Goal: Task Accomplishment & Management: Complete application form

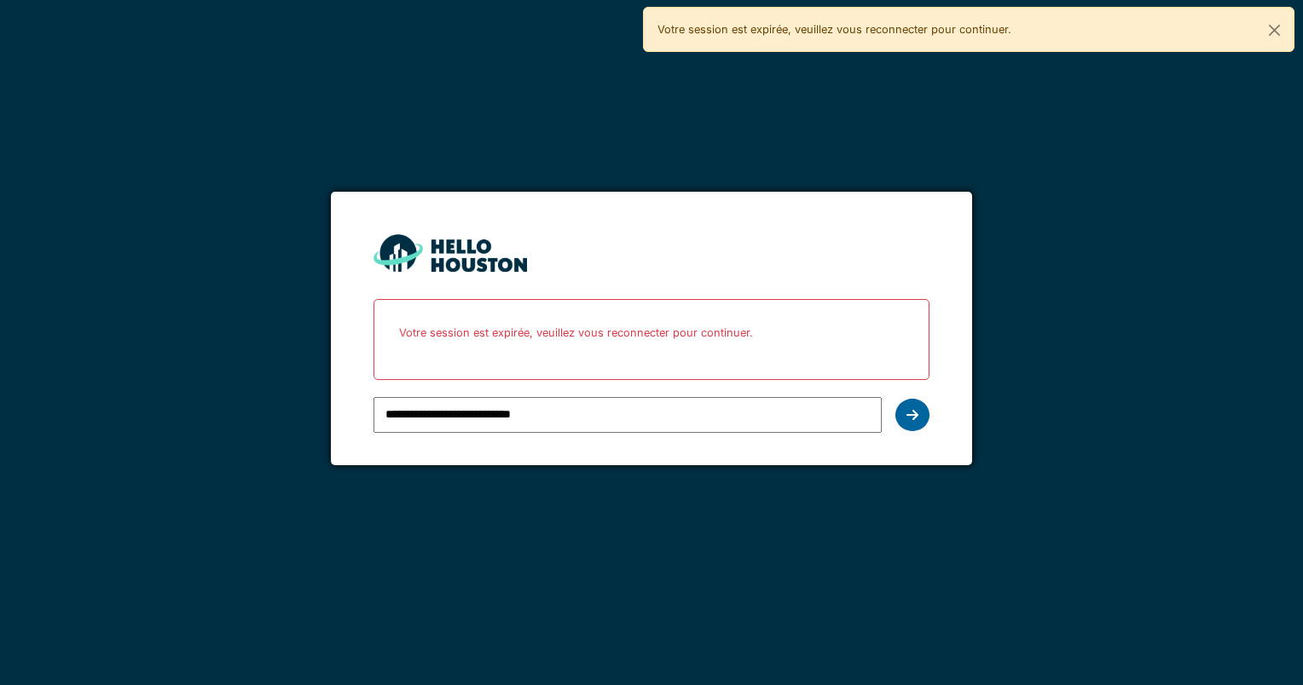
click at [903, 407] on div at bounding box center [912, 415] width 34 height 32
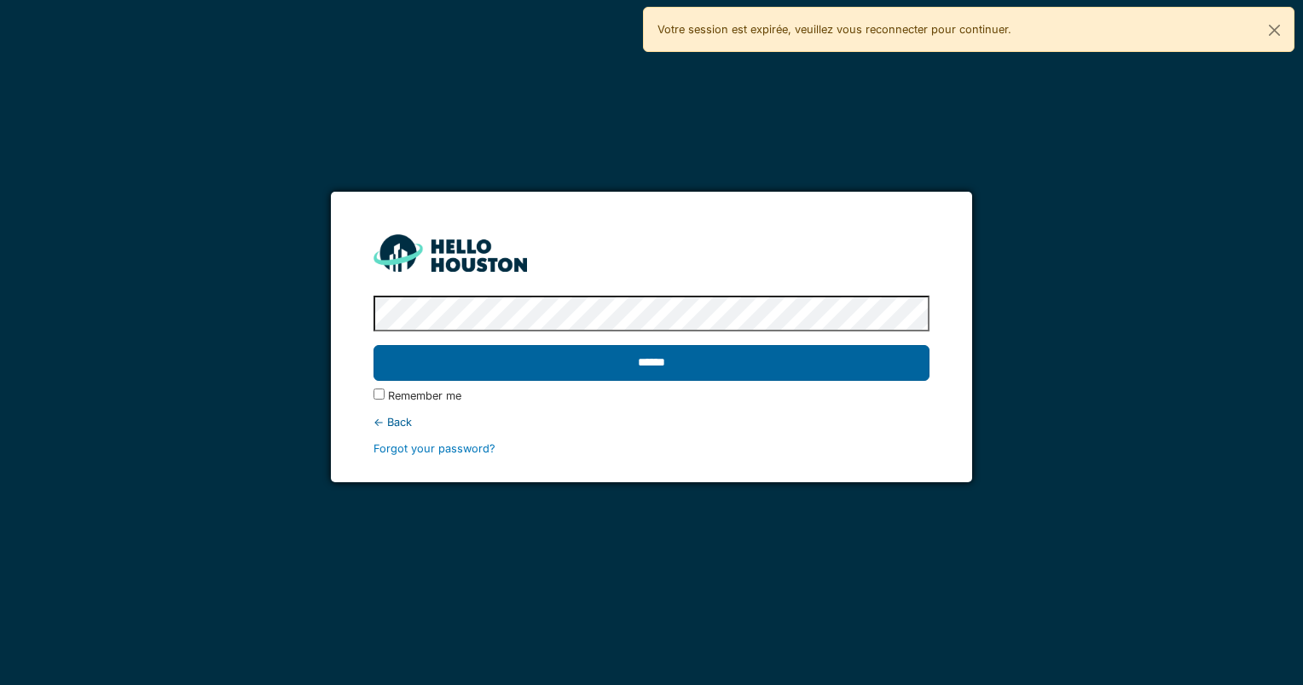
click at [675, 358] on input "******" at bounding box center [650, 363] width 555 height 36
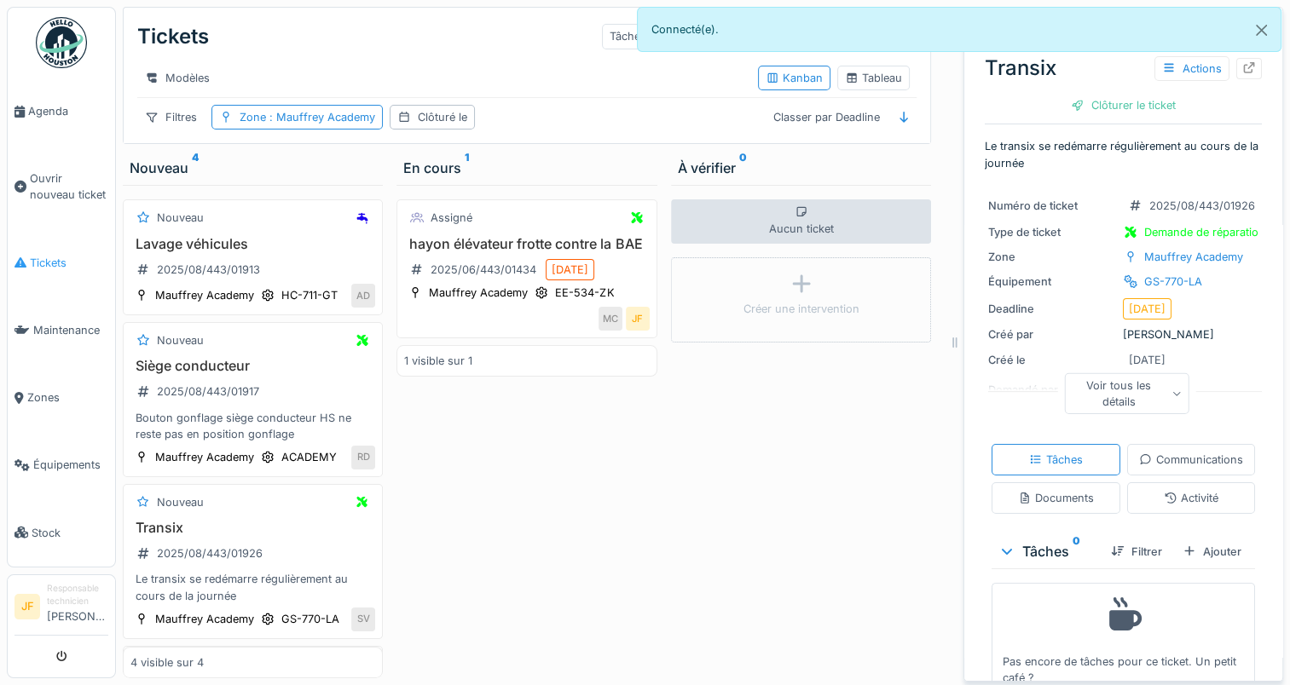
click at [38, 258] on span "Tickets" at bounding box center [69, 263] width 78 height 16
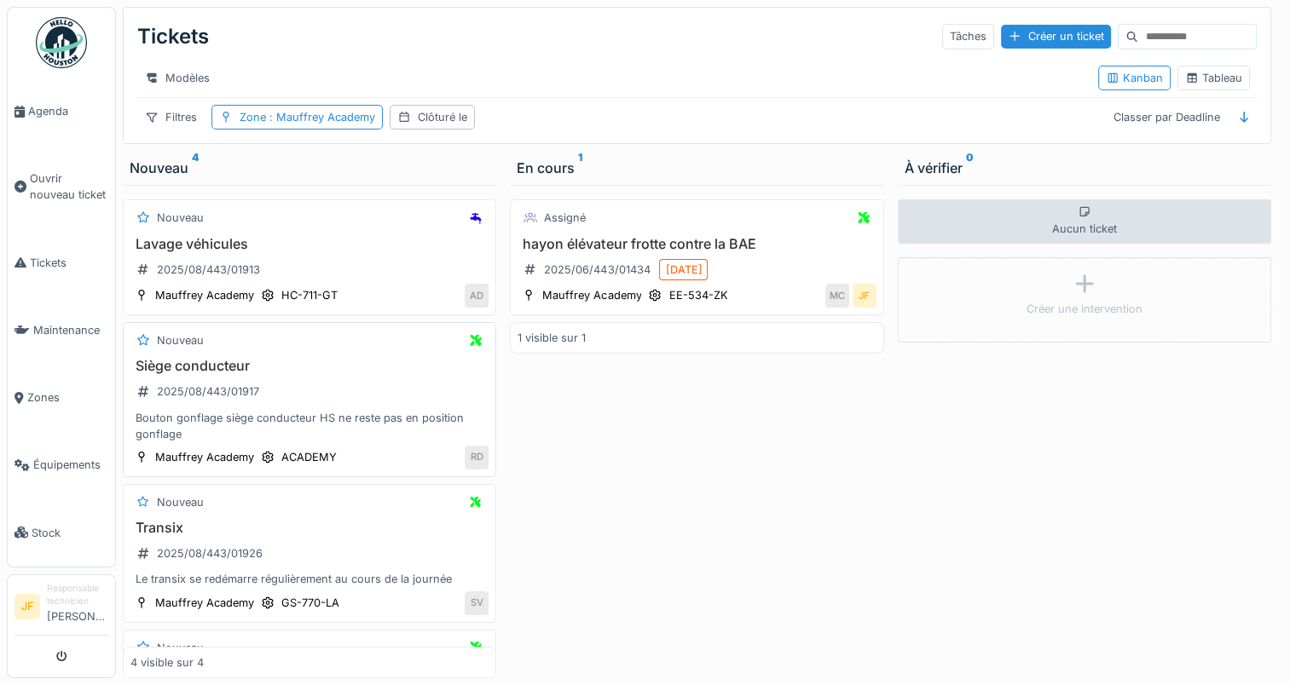
click at [181, 374] on h3 "Siège conducteur" at bounding box center [309, 366] width 358 height 16
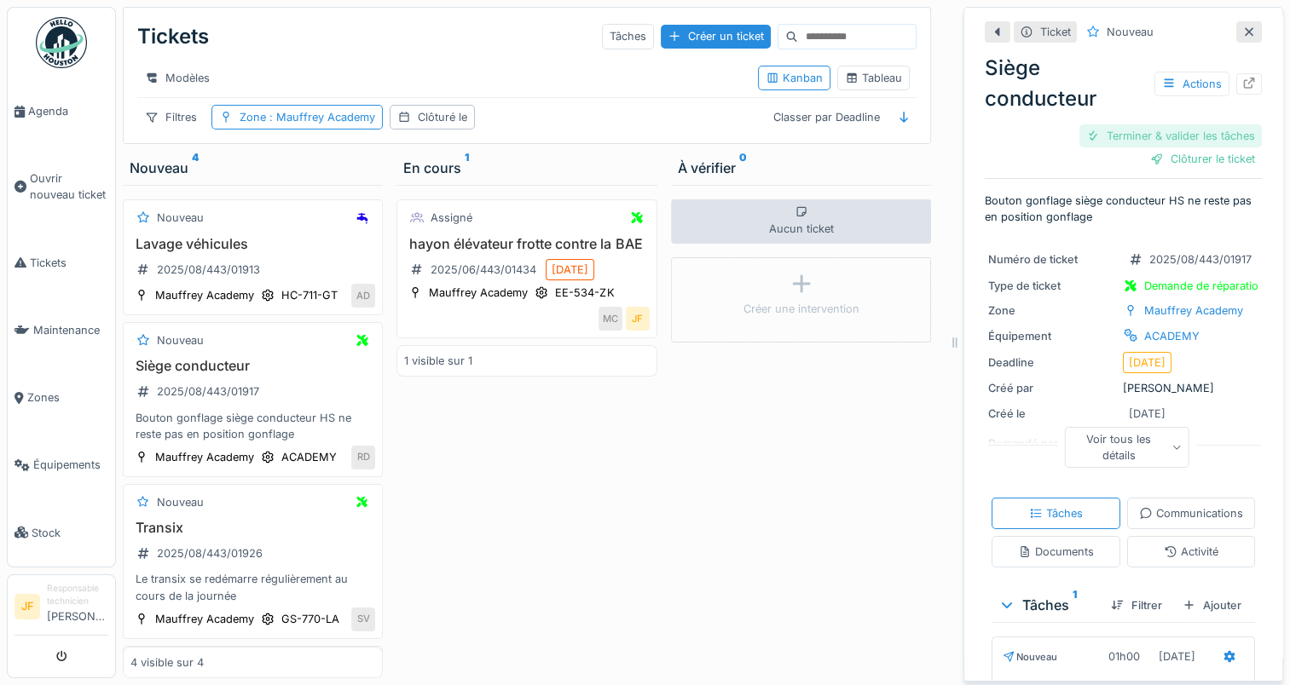
click at [1144, 135] on div "Terminer & valider les tâches" at bounding box center [1170, 135] width 182 height 23
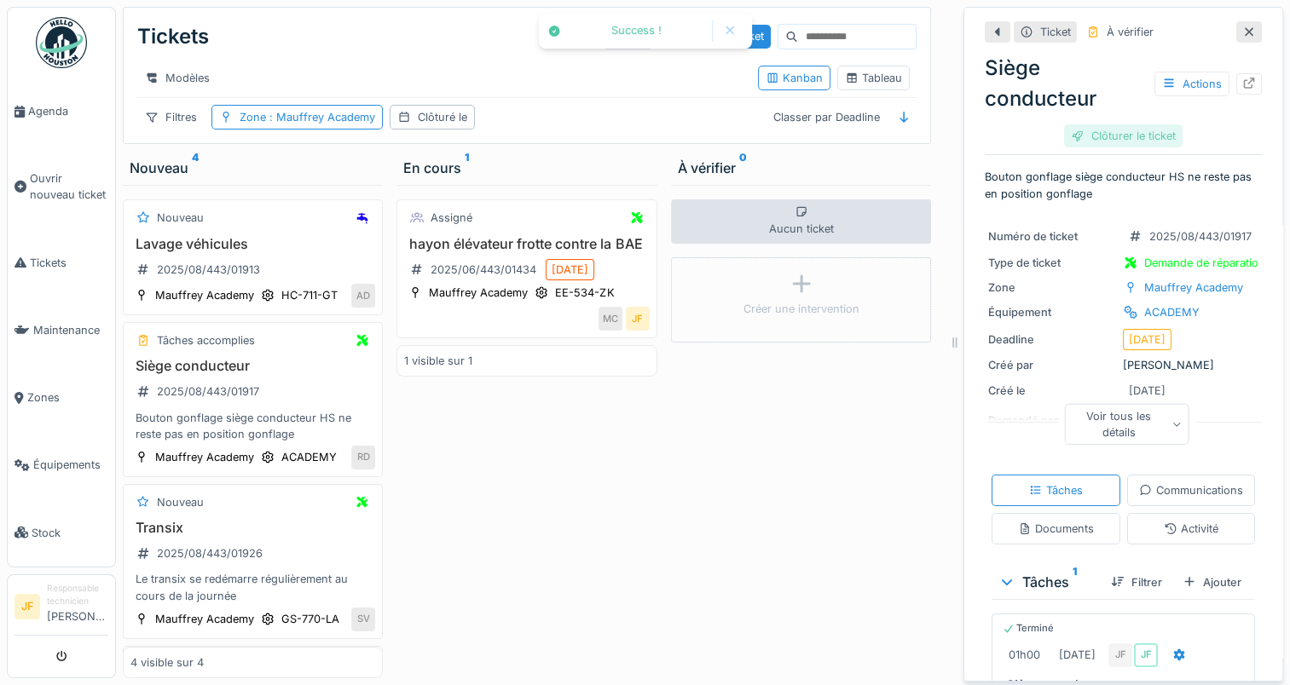
click at [1133, 135] on div "Clôturer le ticket" at bounding box center [1123, 135] width 118 height 23
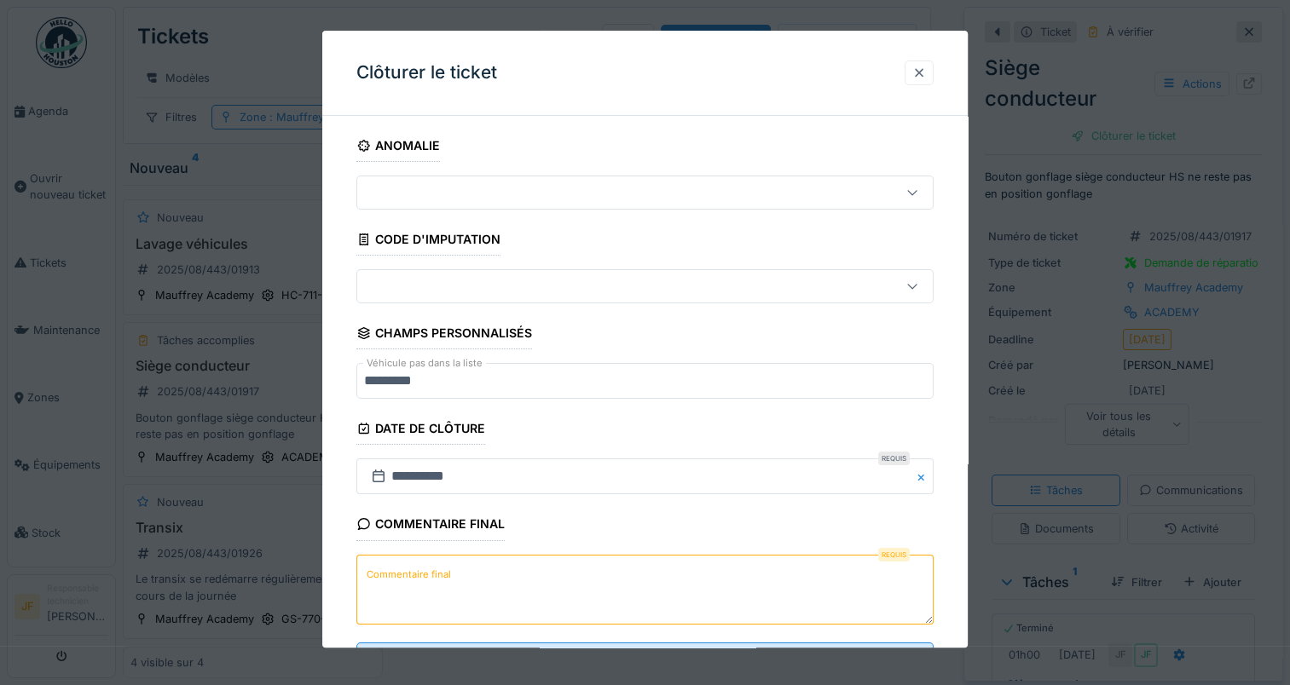
click at [921, 69] on div at bounding box center [919, 73] width 14 height 16
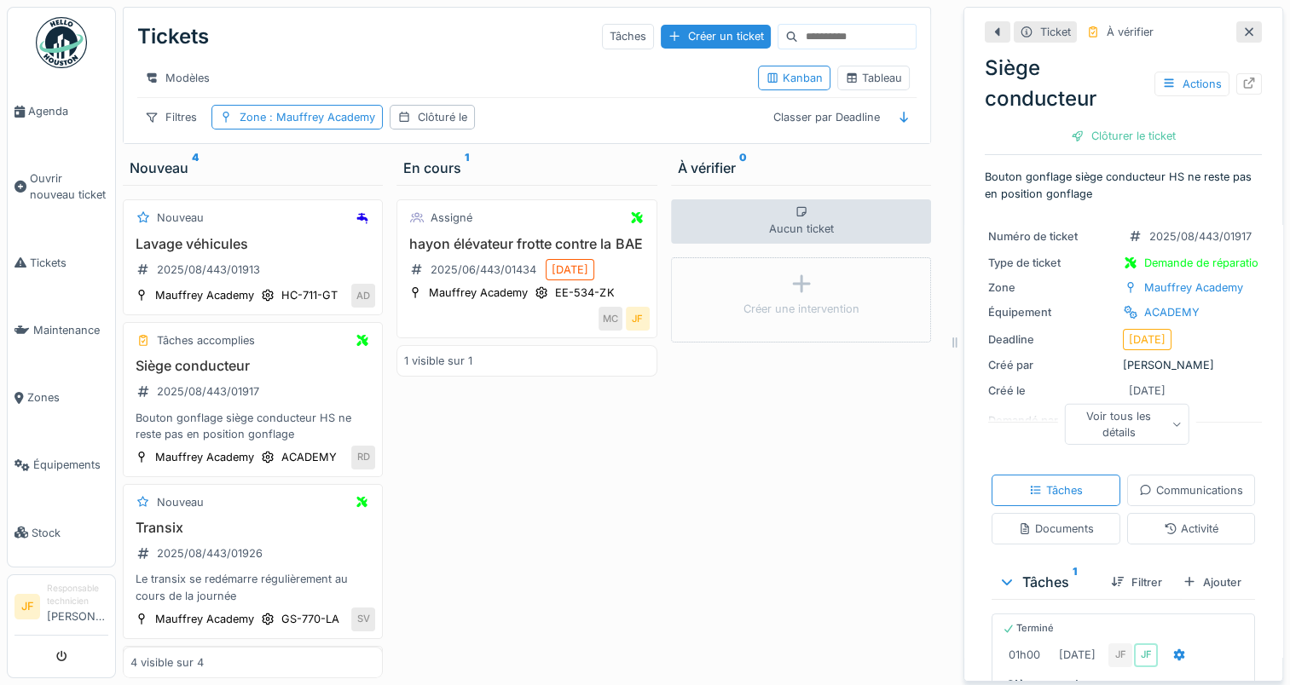
click at [1093, 415] on div "Voir tous les détails" at bounding box center [1126, 423] width 125 height 41
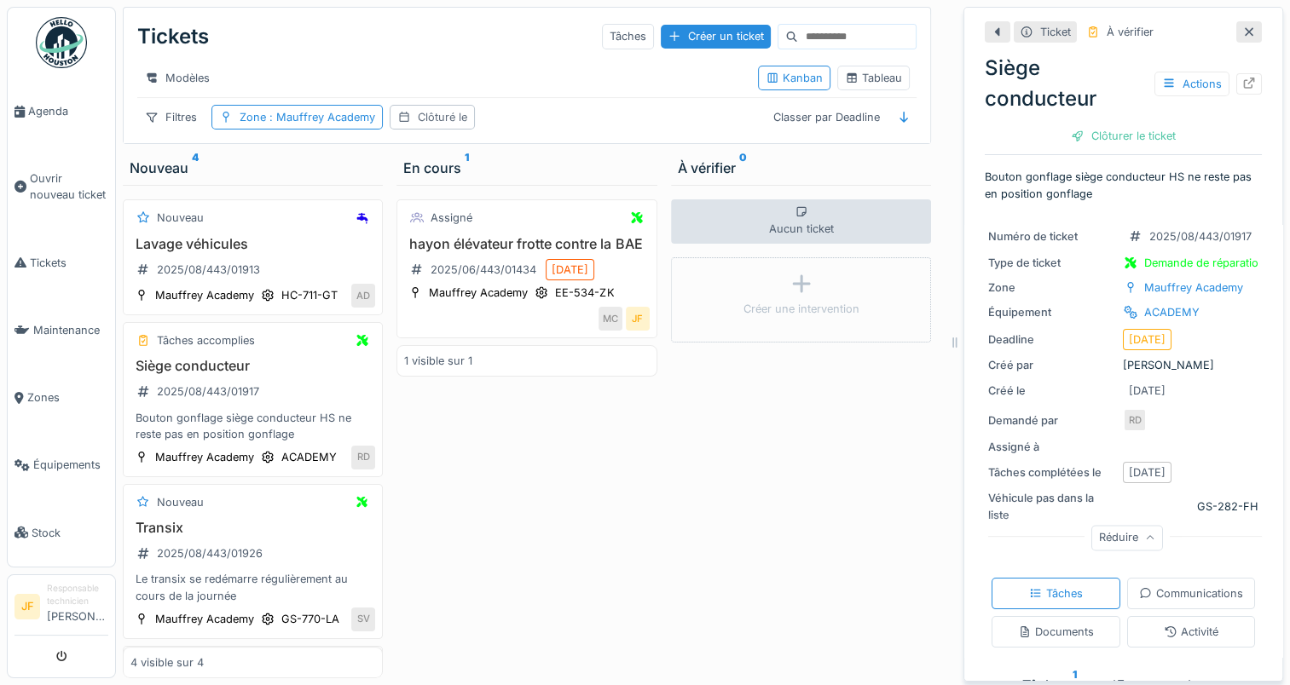
click at [448, 125] on div "Clôturé le" at bounding box center [442, 117] width 49 height 16
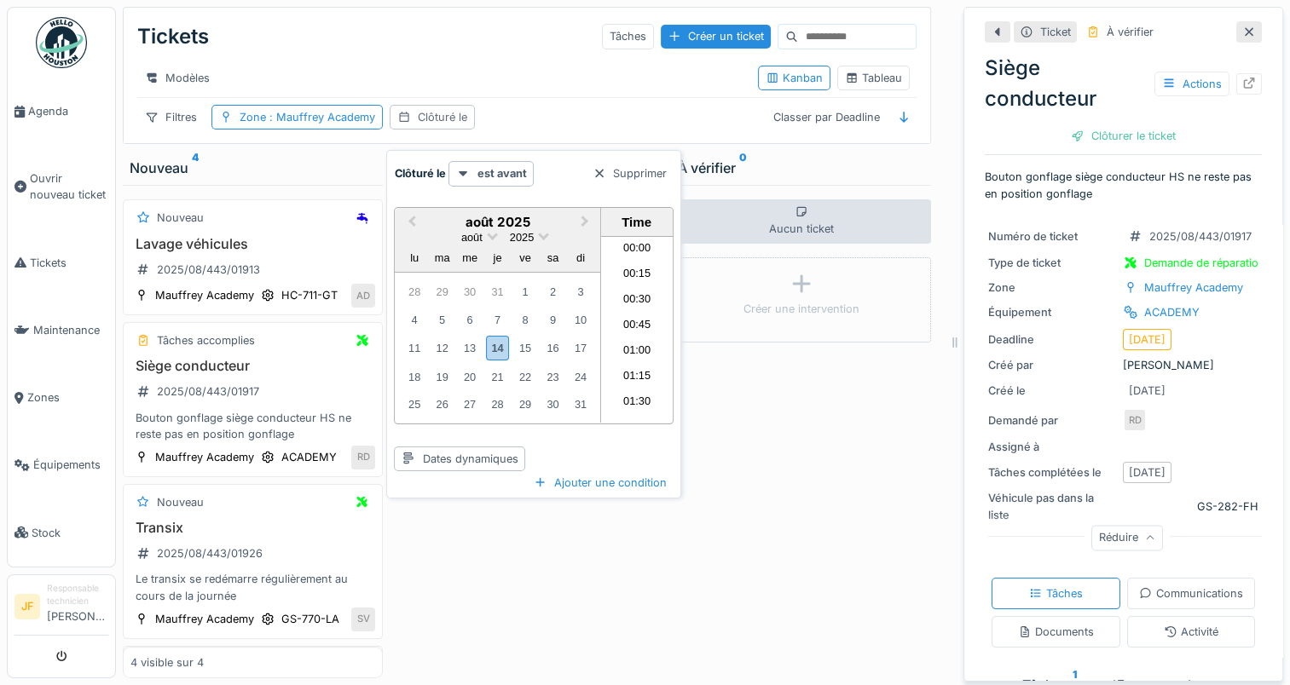
scroll to position [764, 0]
click at [491, 170] on strong "est avant" at bounding box center [501, 173] width 49 height 16
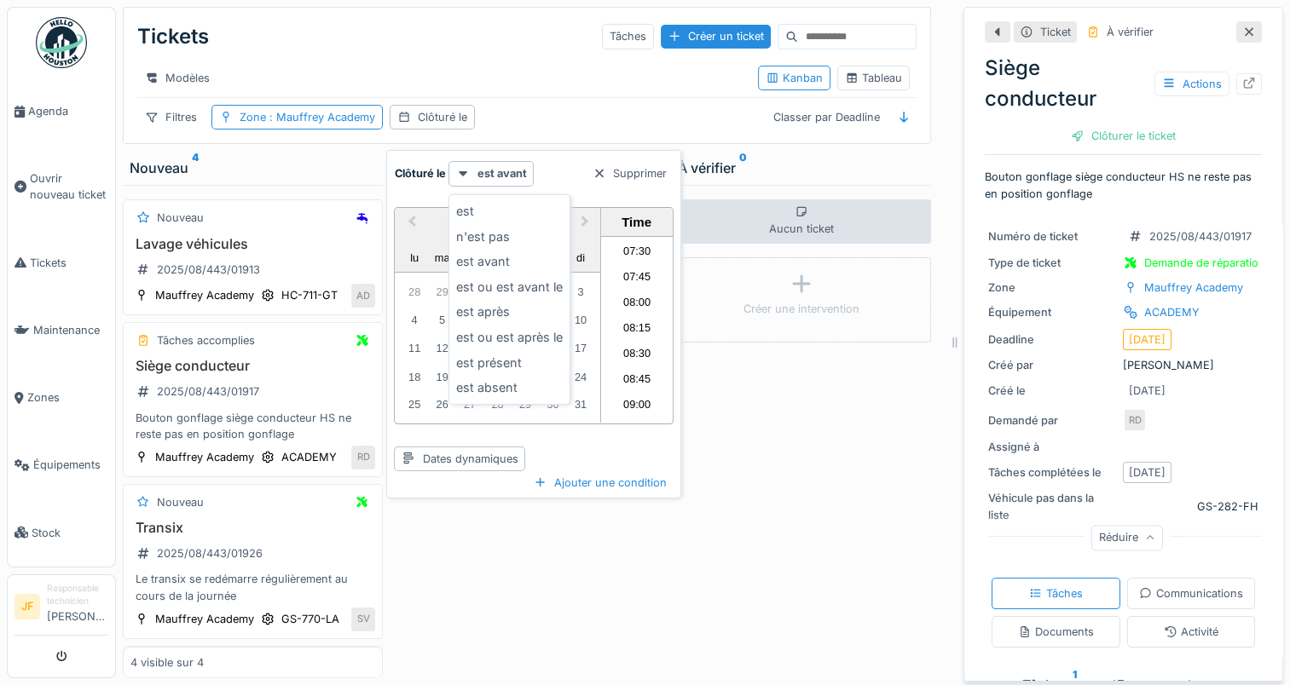
click at [561, 168] on div "Clôturé le est avant Supprimer" at bounding box center [533, 173] width 279 height 25
click at [754, 482] on div "Aucun ticket Créer une intervention" at bounding box center [801, 432] width 260 height 494
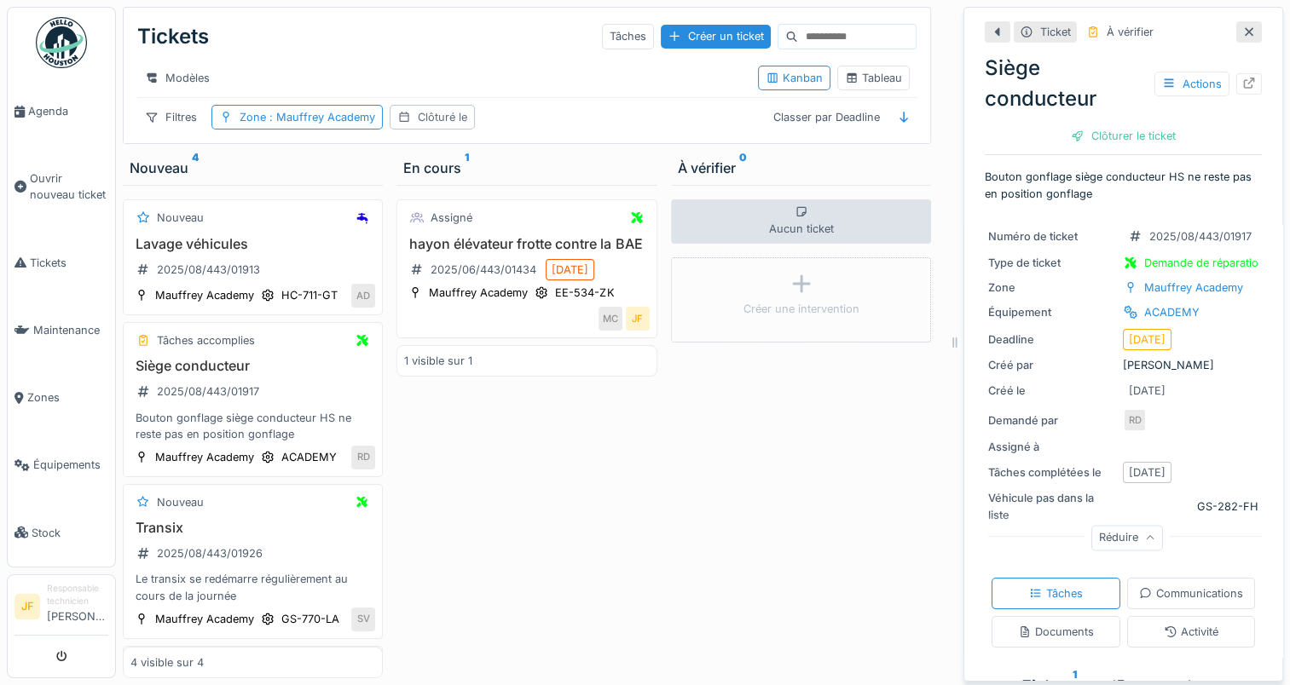
click at [421, 124] on div "Clôturé le" at bounding box center [442, 117] width 49 height 16
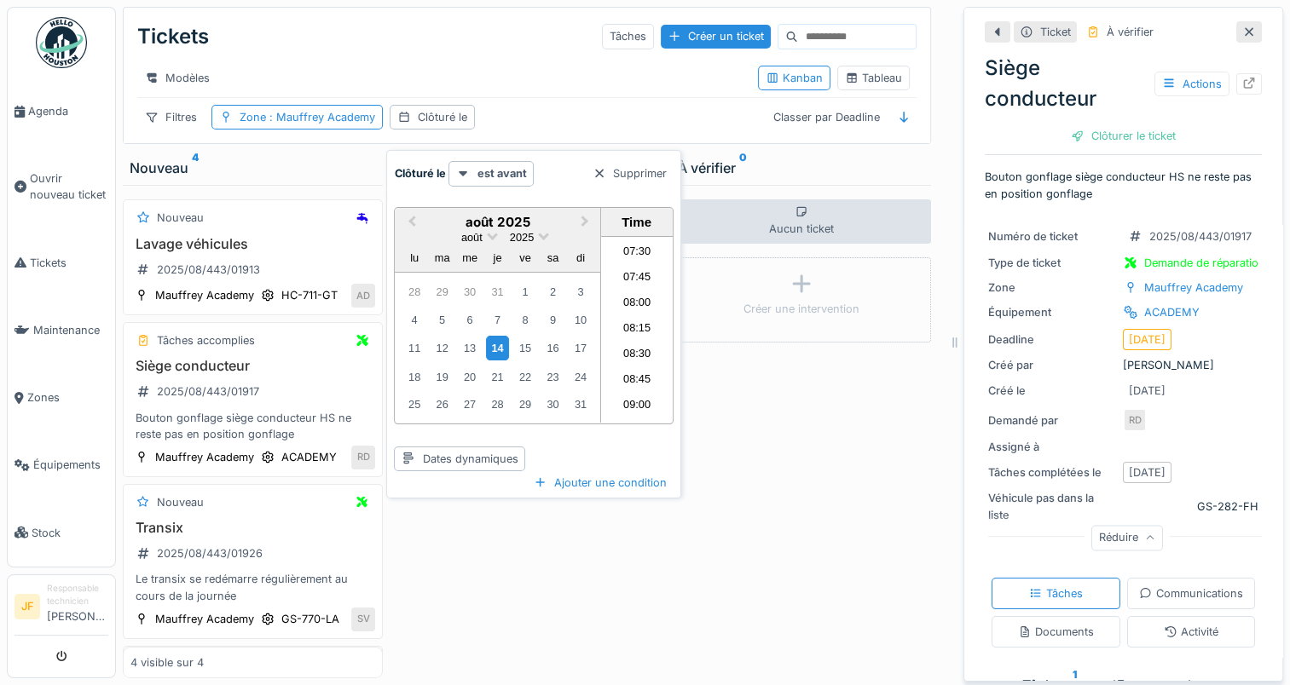
click at [497, 341] on div "14" at bounding box center [497, 348] width 23 height 25
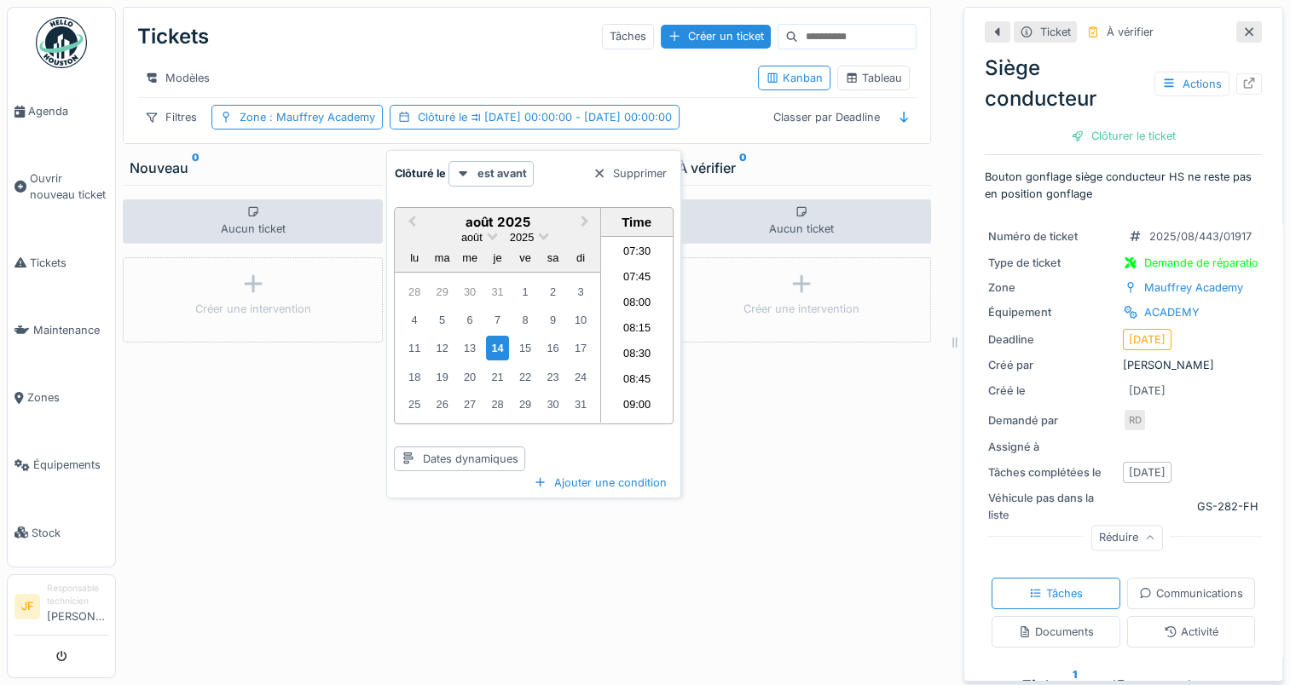
click at [818, 434] on div "Aucun ticket Créer une intervention" at bounding box center [801, 432] width 260 height 494
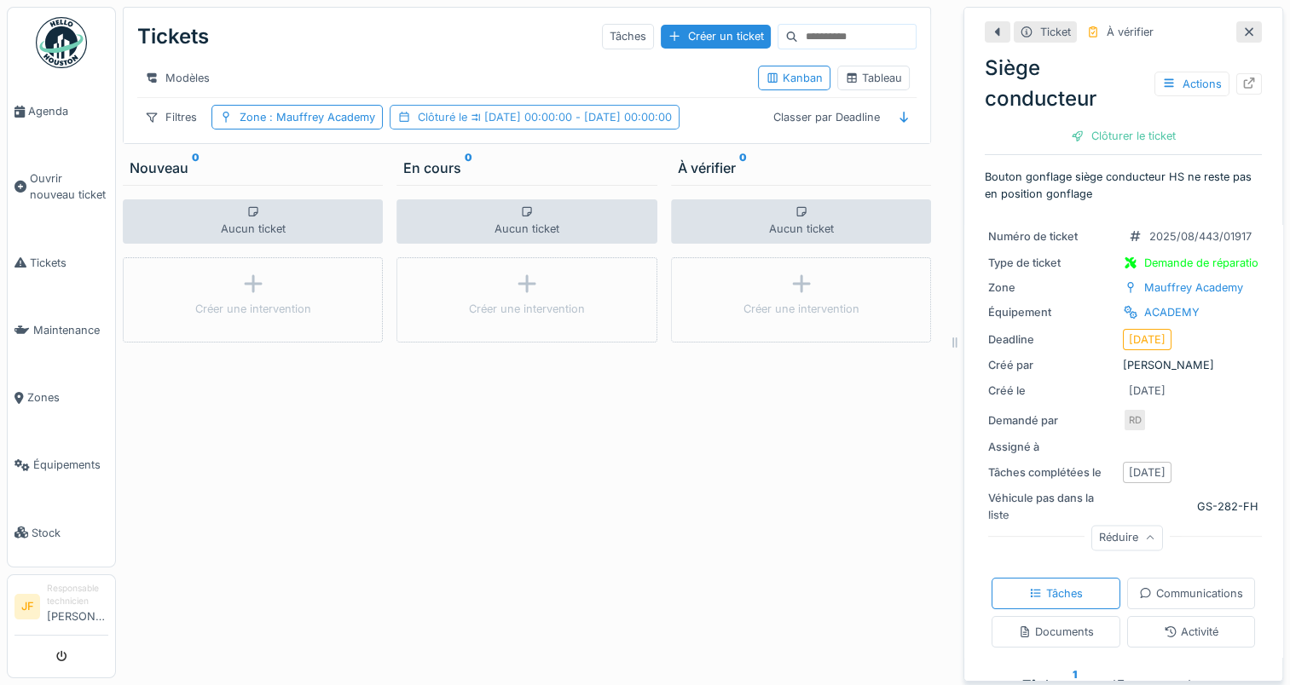
click at [523, 124] on span "14/08/2025 00:00:00 - 14/08/2025 00:00:00" at bounding box center [569, 117] width 205 height 13
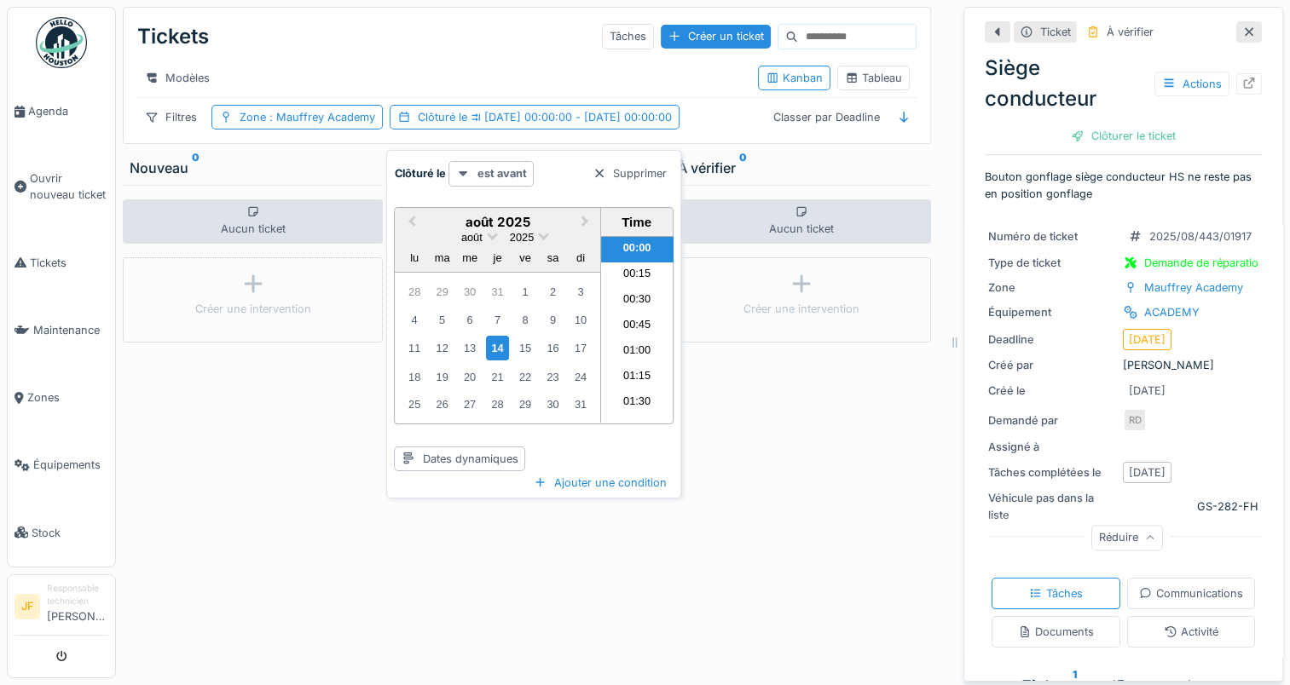
click at [507, 172] on strong "est avant" at bounding box center [501, 173] width 49 height 16
click at [460, 211] on div "est" at bounding box center [509, 212] width 113 height 26
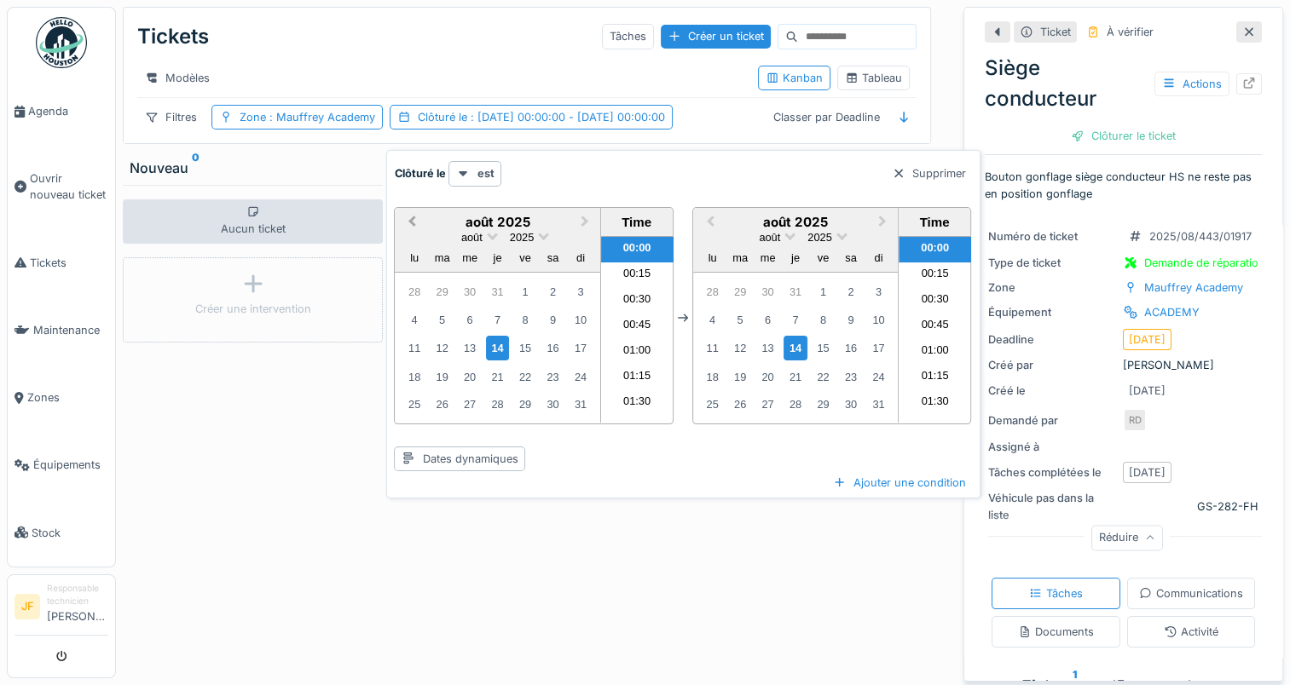
click at [412, 219] on span "Previous Month" at bounding box center [412, 222] width 0 height 20
click at [436, 292] on div "1" at bounding box center [441, 292] width 23 height 23
click at [581, 511] on div "Aucun ticket Créer une intervention" at bounding box center [526, 432] width 260 height 494
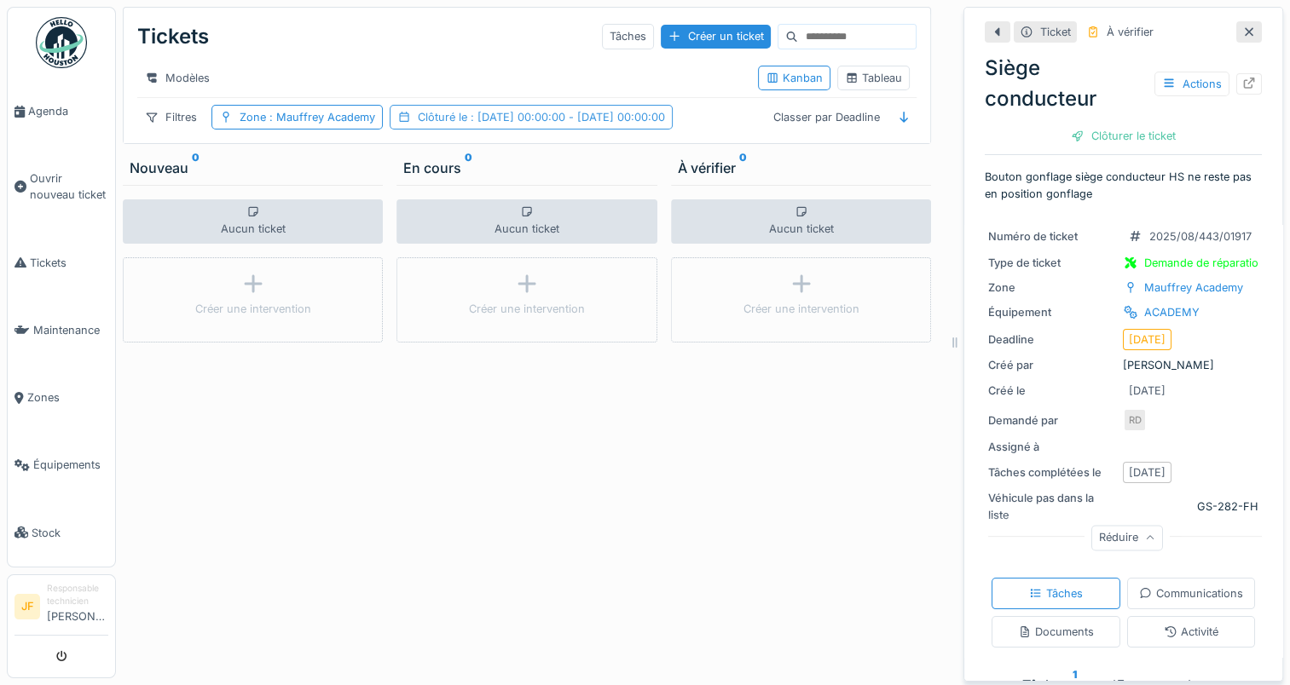
click at [511, 124] on span ": 01/07/2025 00:00:00 - 14/08/2025 00:00:00" at bounding box center [566, 117] width 198 height 13
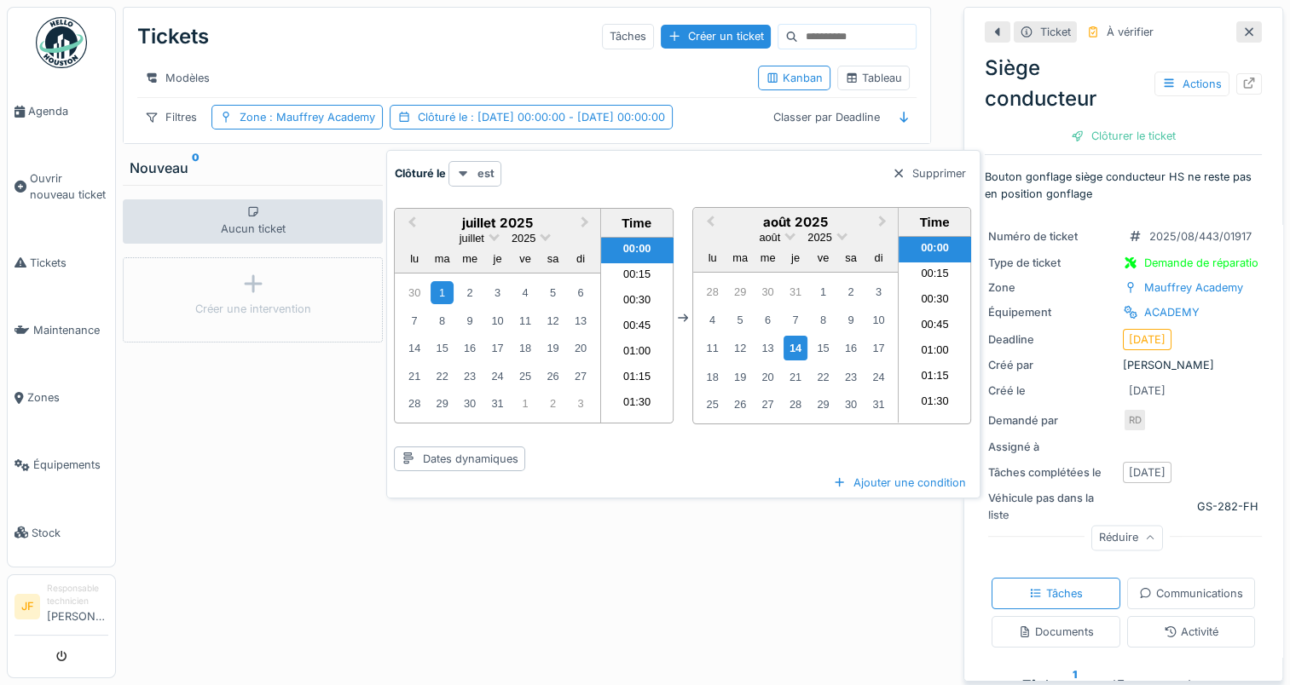
click at [483, 174] on strong "est" at bounding box center [485, 173] width 17 height 16
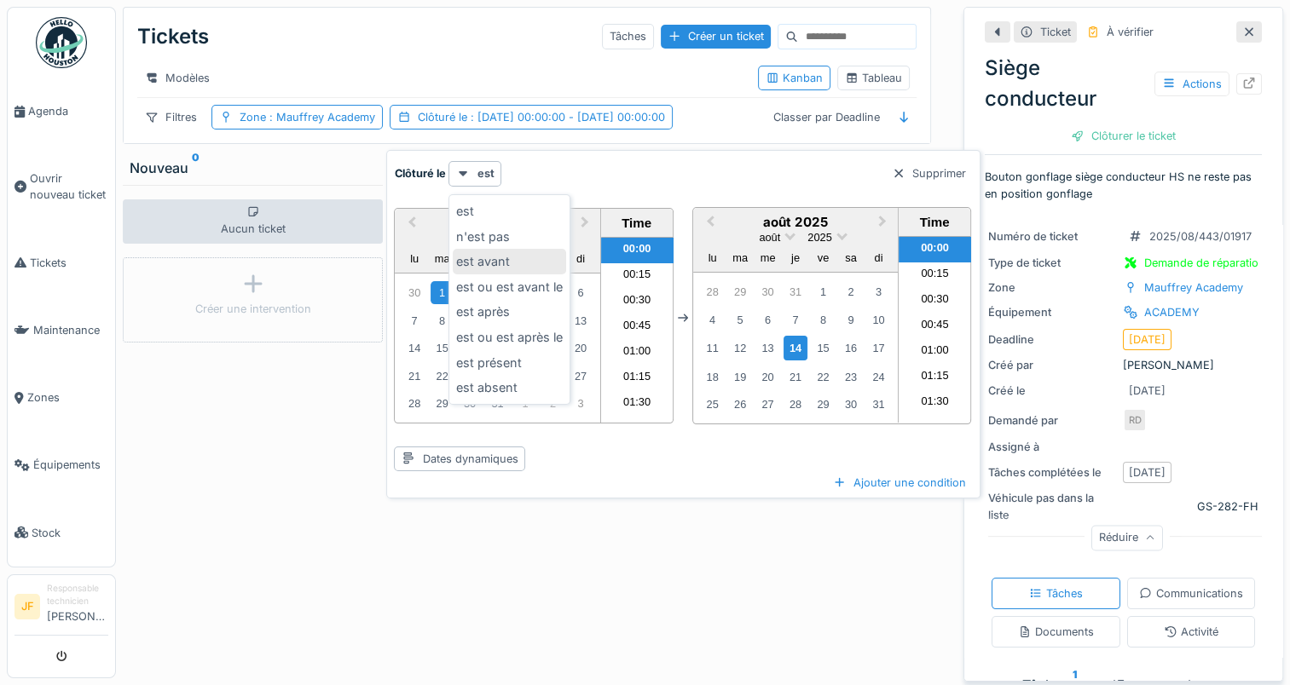
click at [486, 263] on div "est avant" at bounding box center [509, 262] width 113 height 26
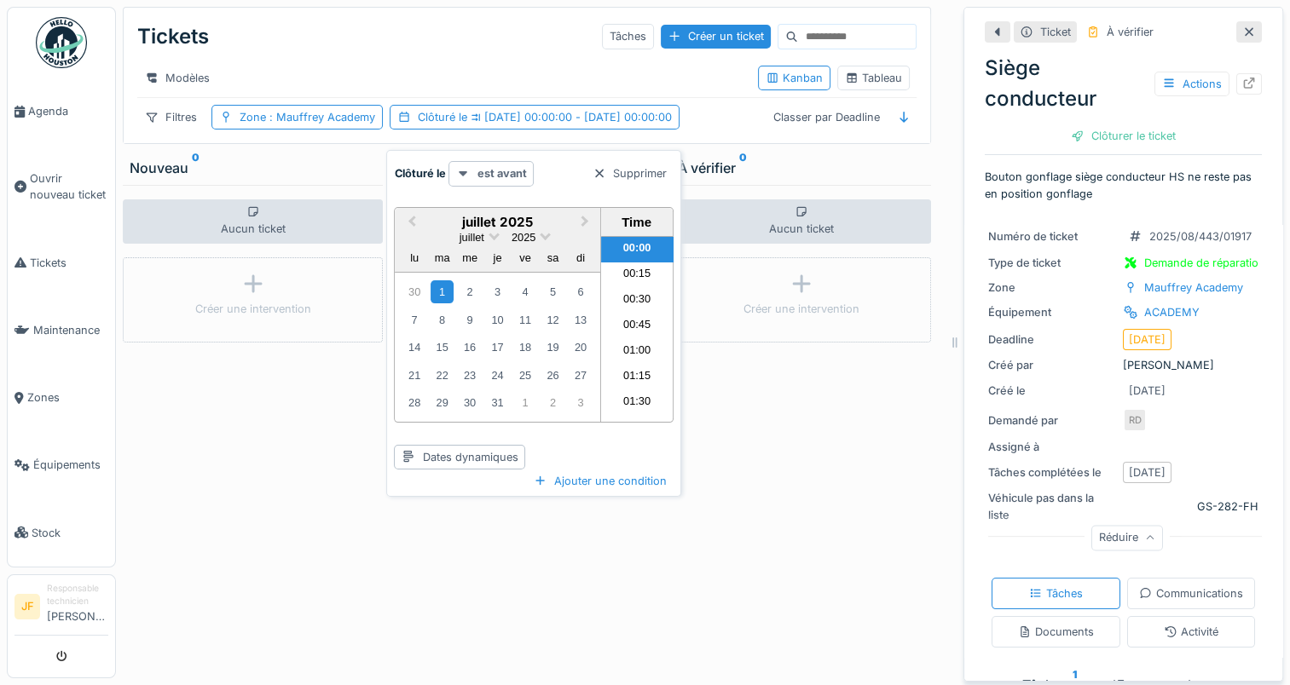
click at [507, 170] on strong "est avant" at bounding box center [501, 173] width 49 height 16
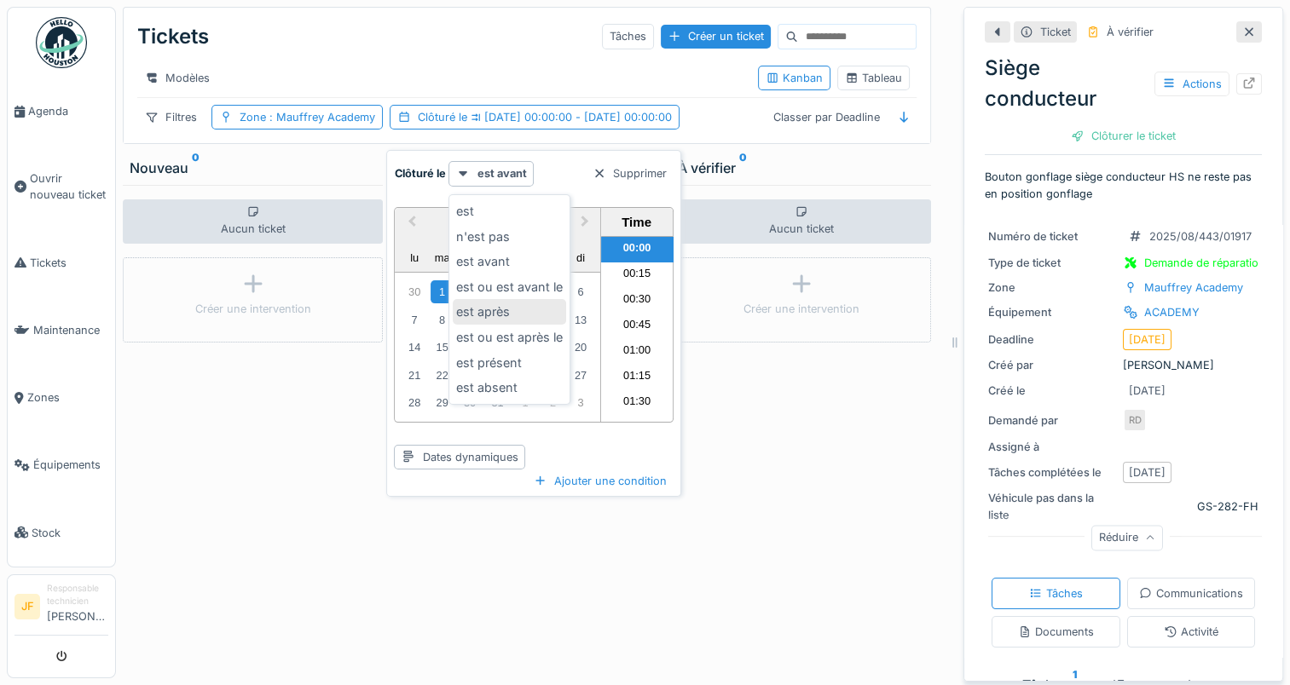
click at [494, 313] on div "est après" at bounding box center [509, 312] width 113 height 26
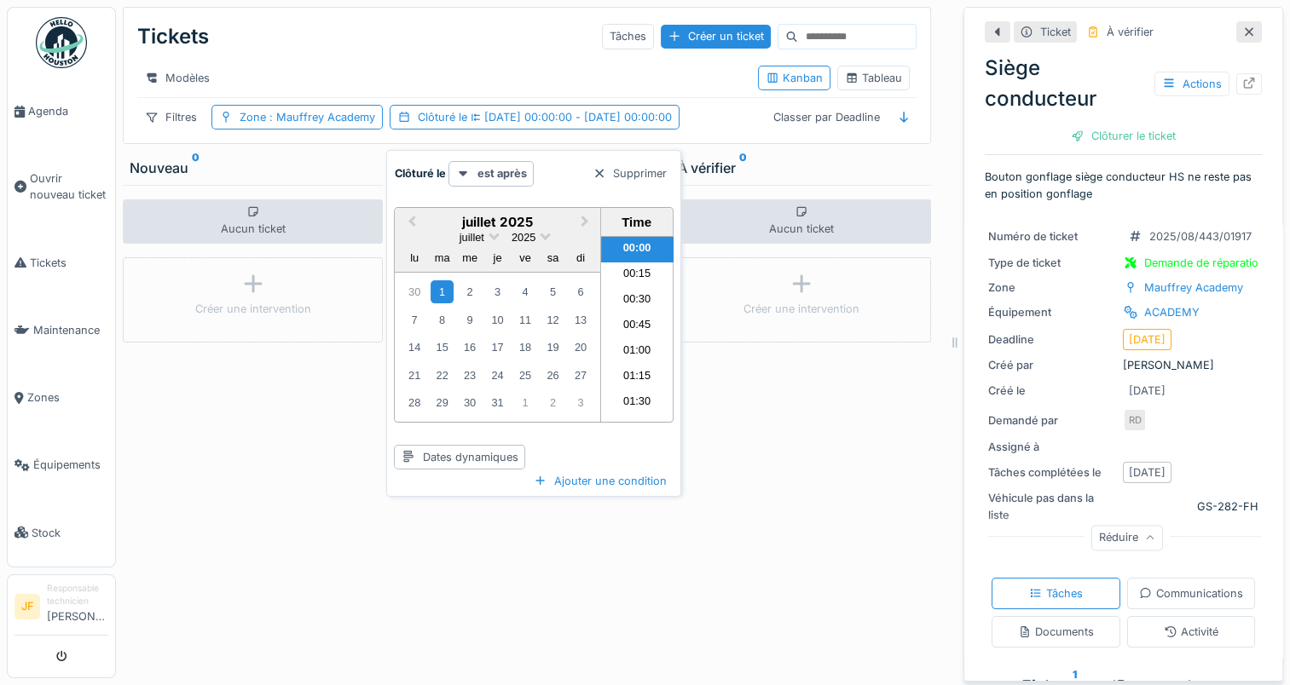
click at [522, 558] on div "Aucun ticket Créer une intervention" at bounding box center [526, 432] width 260 height 494
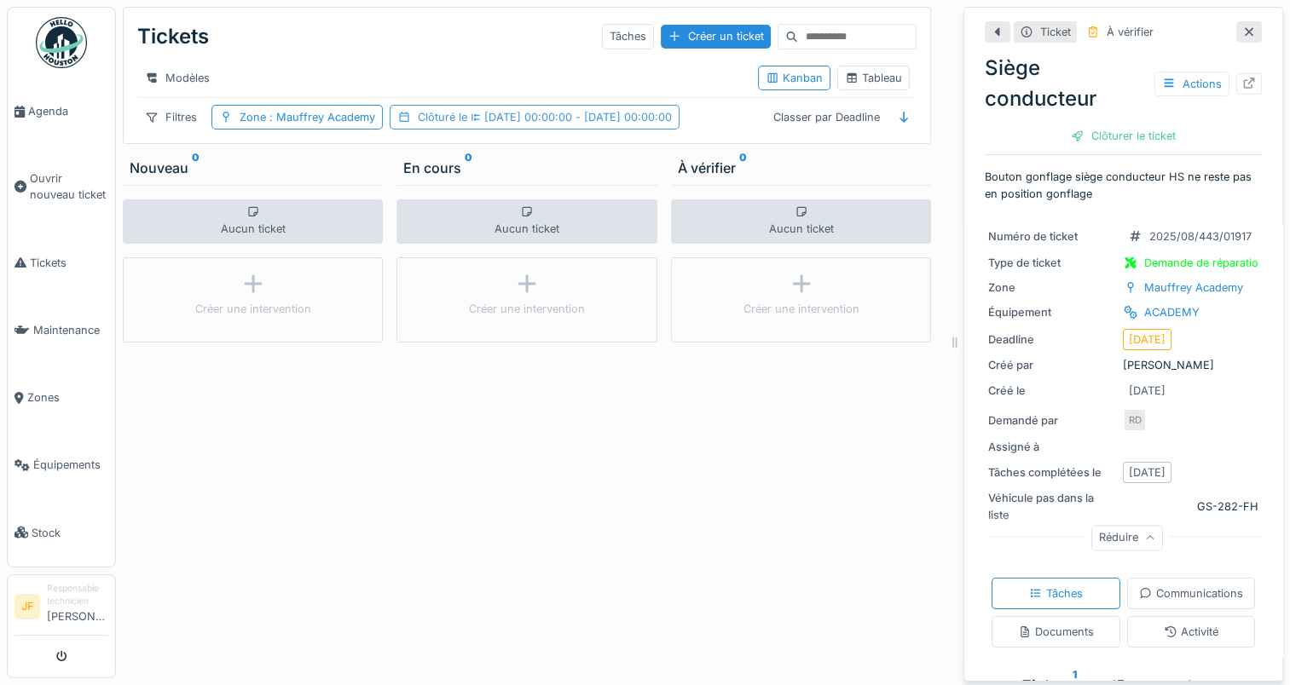
drag, startPoint x: 611, startPoint y: 129, endPoint x: 549, endPoint y: 130, distance: 62.3
click at [549, 124] on span "01/07/2025 00:00:00 - 14/08/2025 00:00:00" at bounding box center [569, 117] width 205 height 13
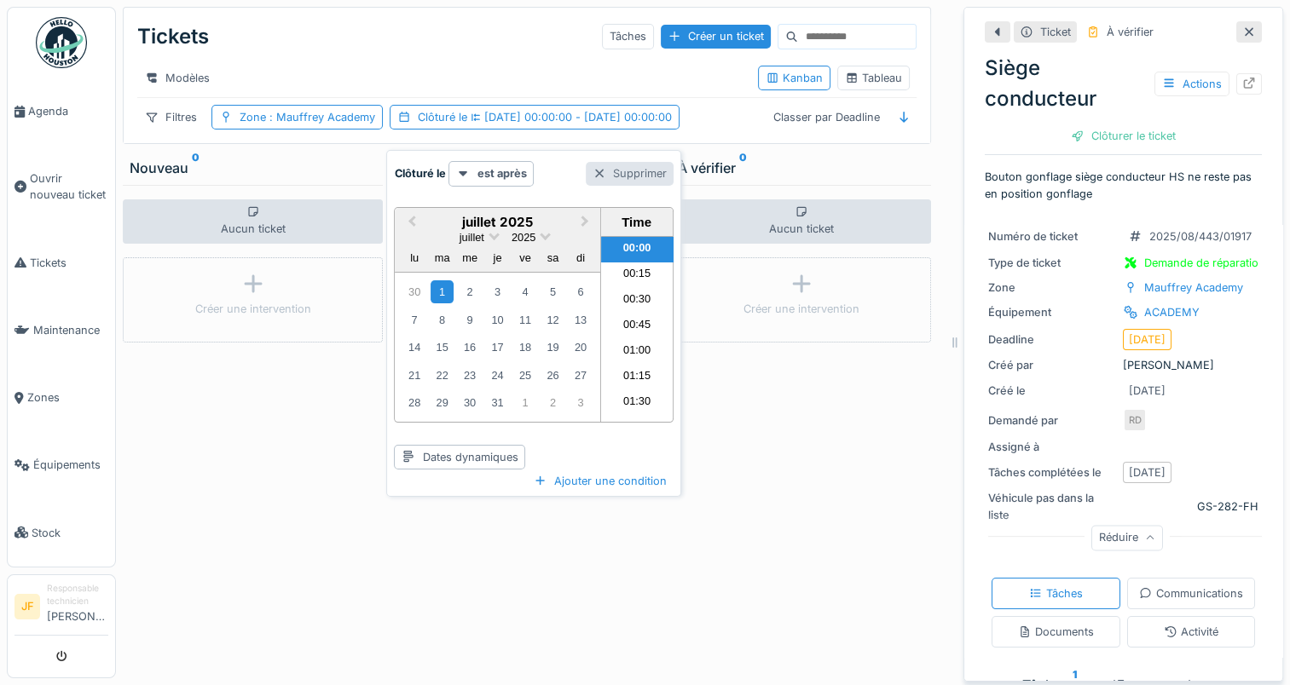
click at [644, 169] on div "Supprimer" at bounding box center [630, 173] width 88 height 23
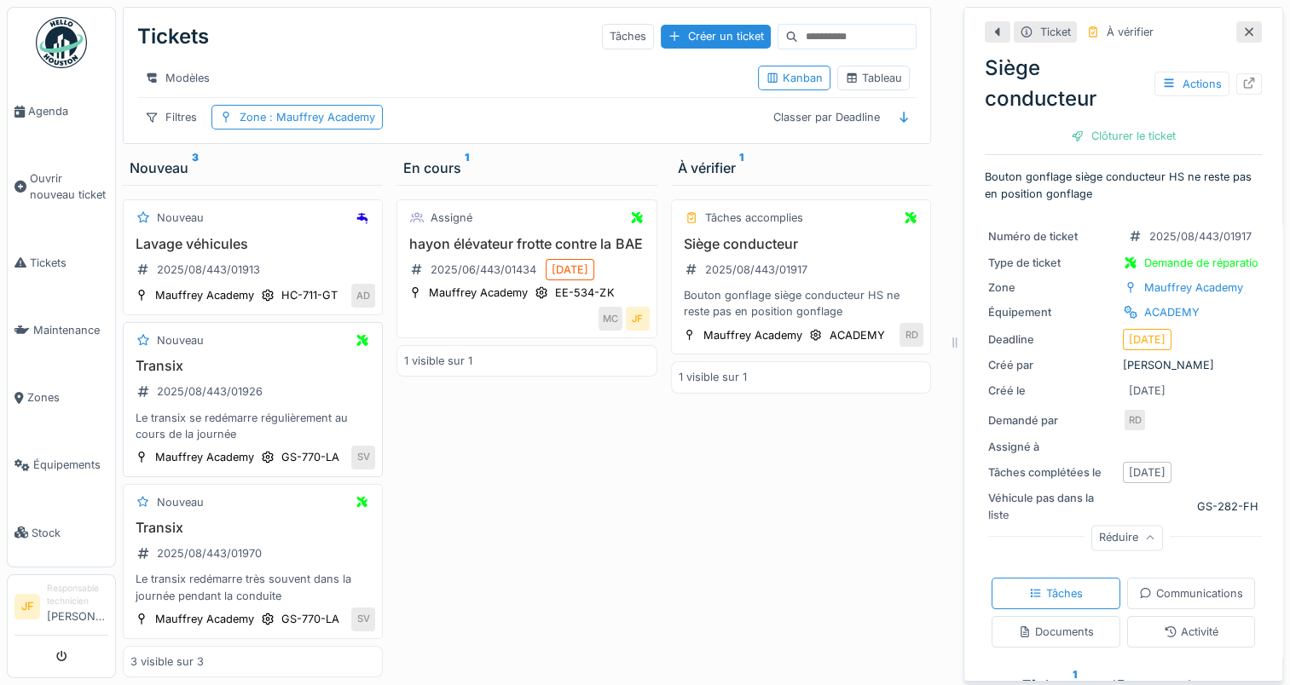
scroll to position [76, 0]
click at [194, 571] on div "Le transix redémarre très souvent dans la journée pendant la conduite" at bounding box center [252, 587] width 245 height 32
